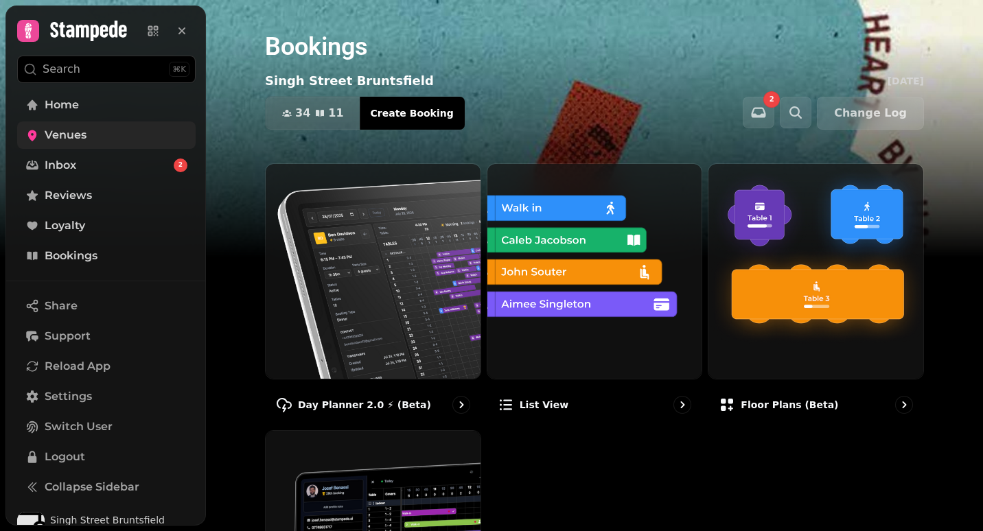
click at [66, 135] on span "Venues" at bounding box center [66, 135] width 42 height 16
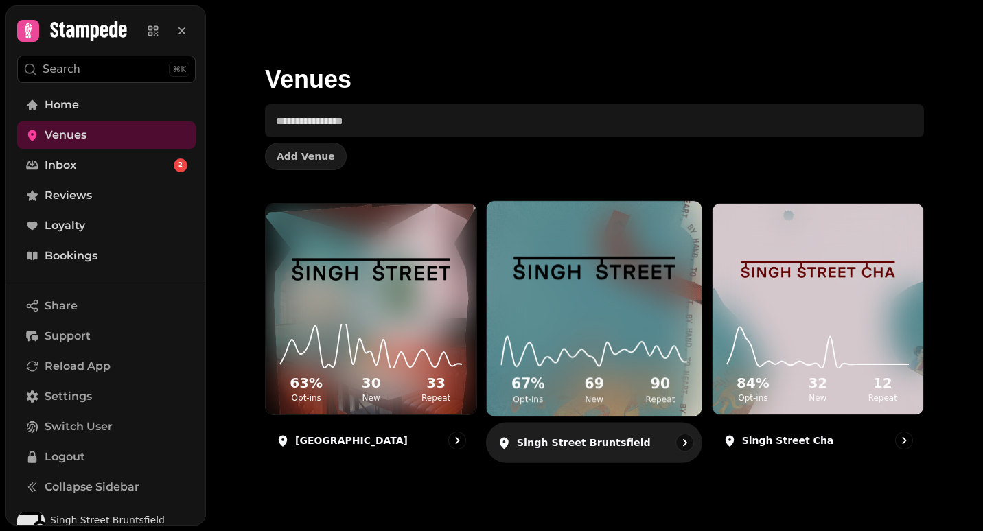
click at [549, 321] on div "67 % Opt-ins 69 New 90 Repeat" at bounding box center [594, 365] width 215 height 104
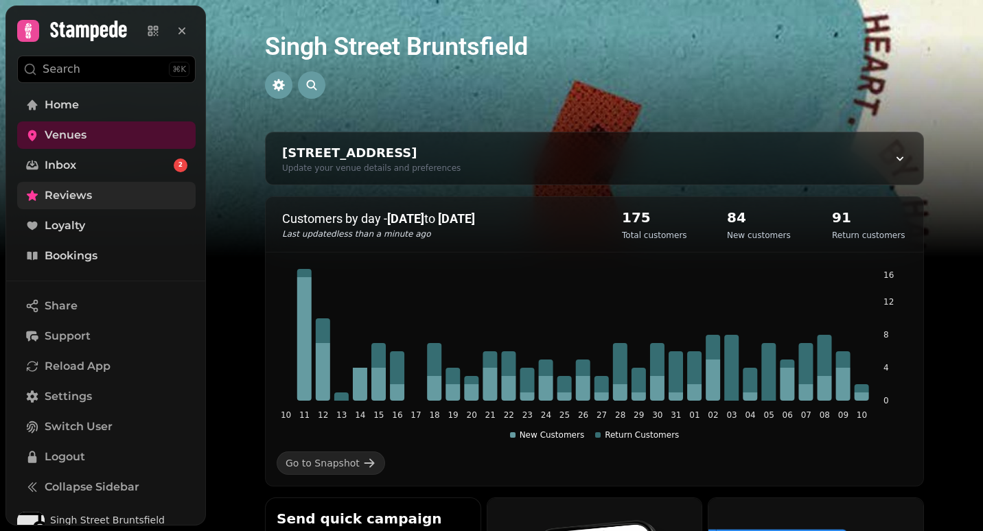
click at [70, 196] on span "Reviews" at bounding box center [68, 195] width 47 height 16
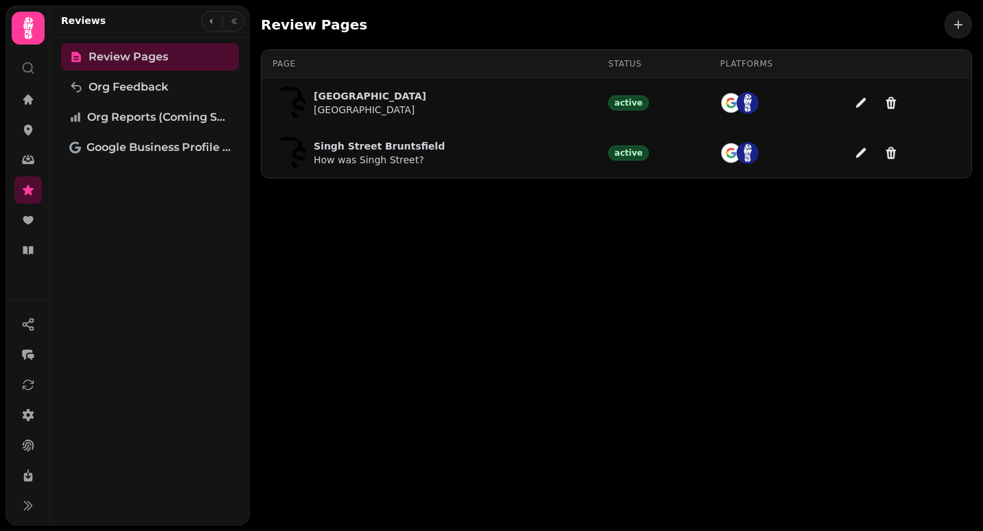
click at [380, 162] on p "How was Singh Street?" at bounding box center [379, 160] width 131 height 14
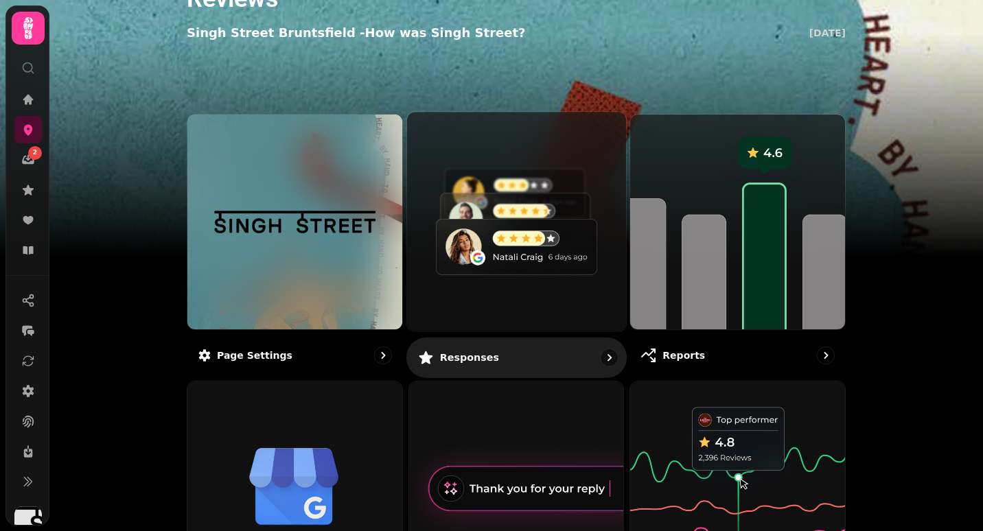
scroll to position [49, 0]
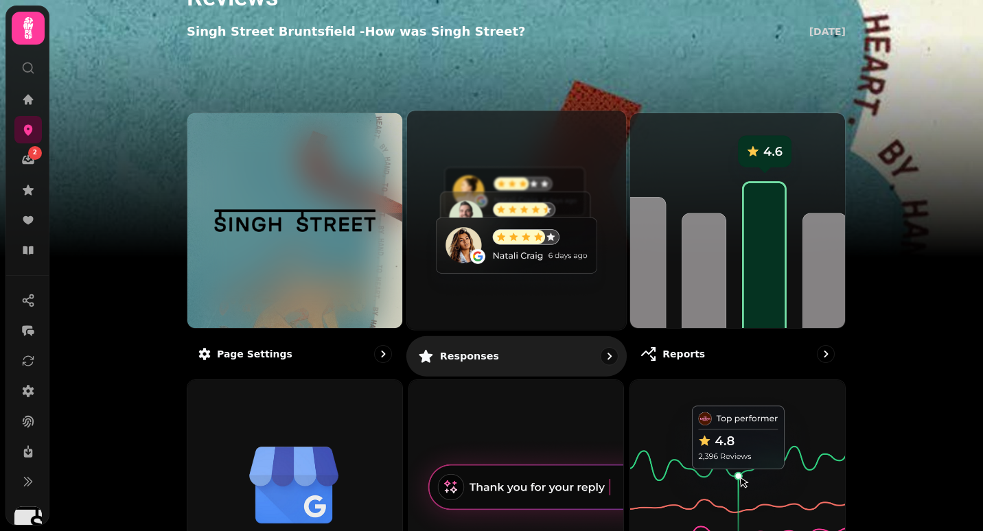
click at [447, 359] on p "Responses" at bounding box center [468, 356] width 59 height 14
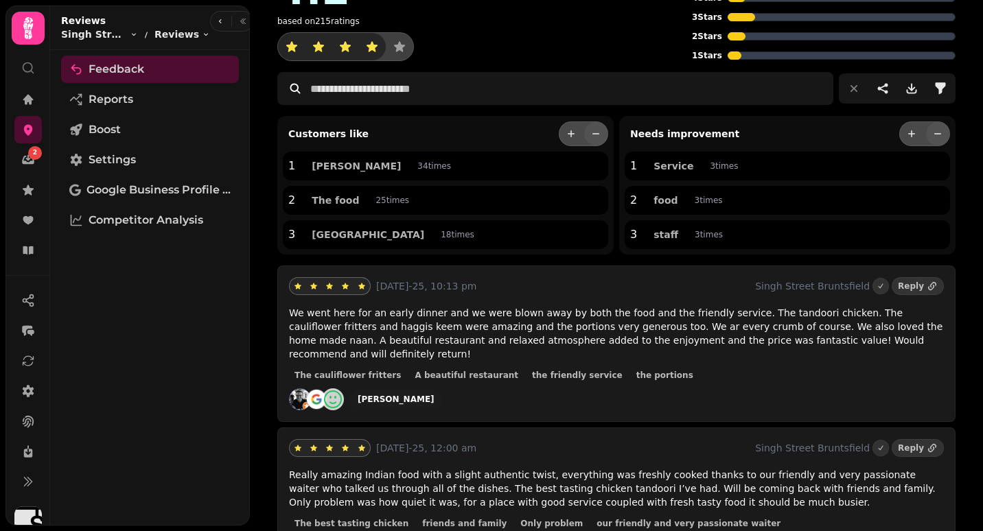
scroll to position [56, 0]
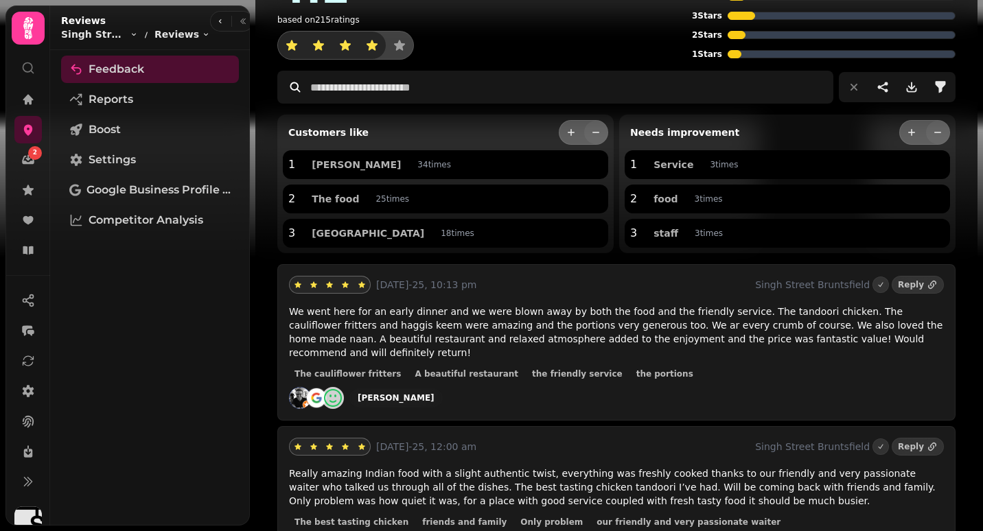
click at [431, 390] on div "will blanksby" at bounding box center [616, 398] width 655 height 22
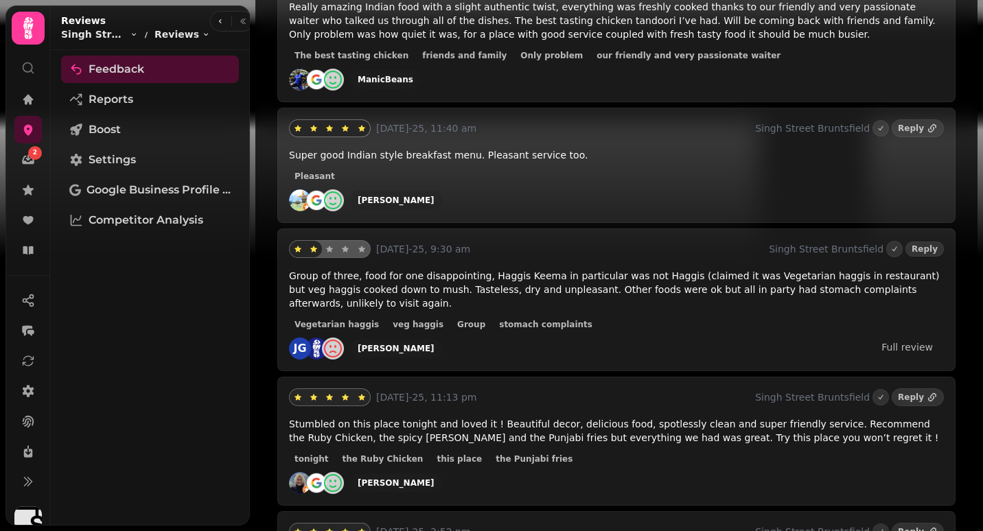
scroll to position [532, 0]
